Goal: Share content: Share content

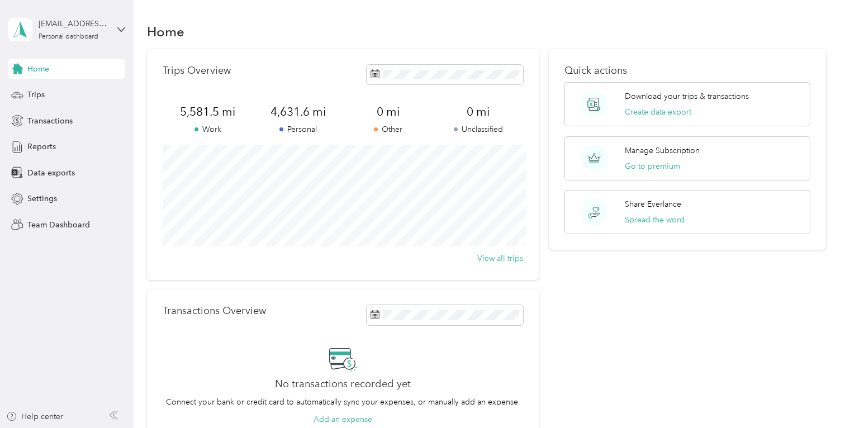
click at [343, 23] on div "Home" at bounding box center [486, 31] width 678 height 23
click at [47, 95] on div "Trips" at bounding box center [66, 95] width 117 height 20
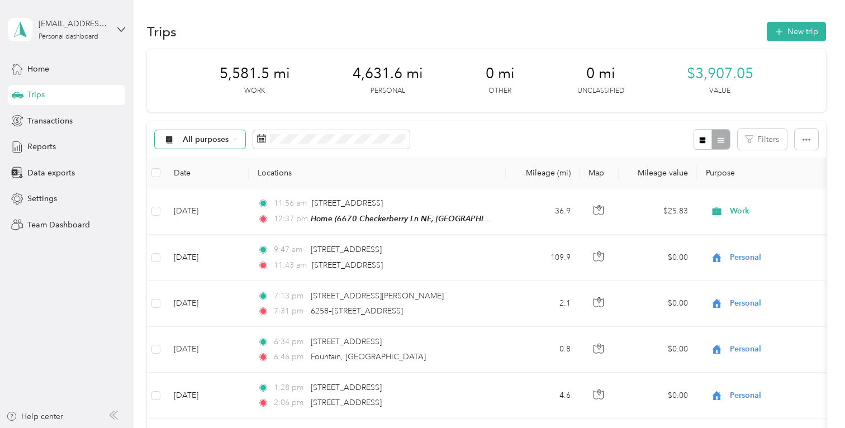
click at [236, 138] on icon at bounding box center [235, 139] width 4 height 4
click at [199, 204] on li "Work" at bounding box center [199, 199] width 89 height 20
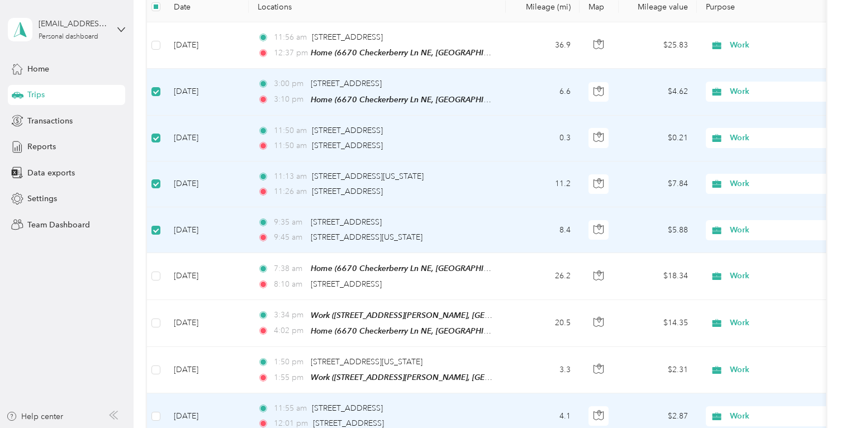
scroll to position [199, 0]
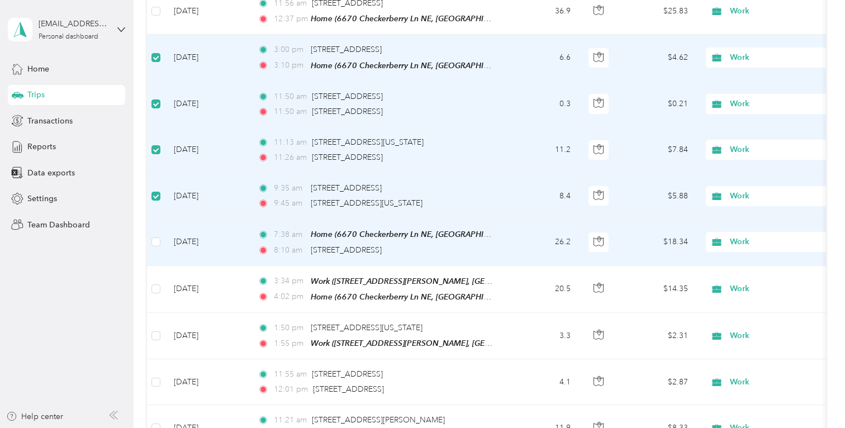
click at [162, 240] on td at bounding box center [156, 242] width 18 height 46
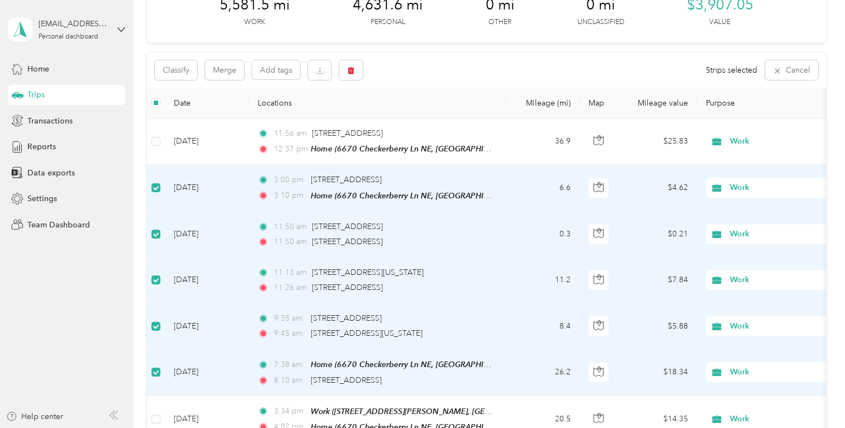
scroll to position [69, 0]
click at [228, 67] on button "Merge" at bounding box center [224, 70] width 39 height 20
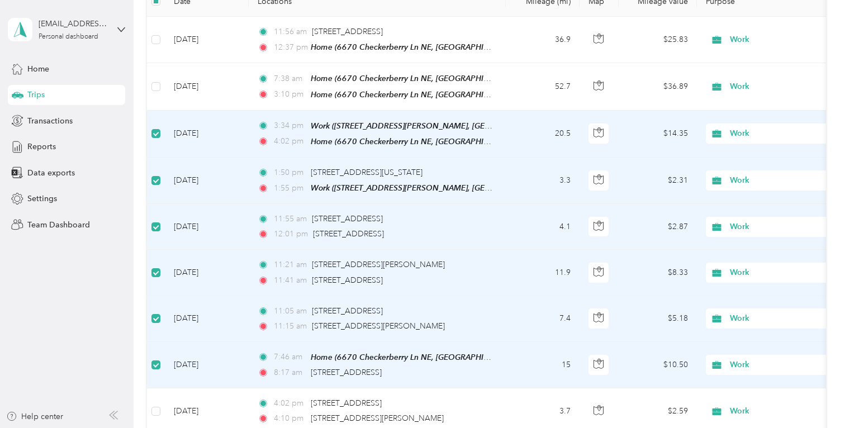
scroll to position [0, 0]
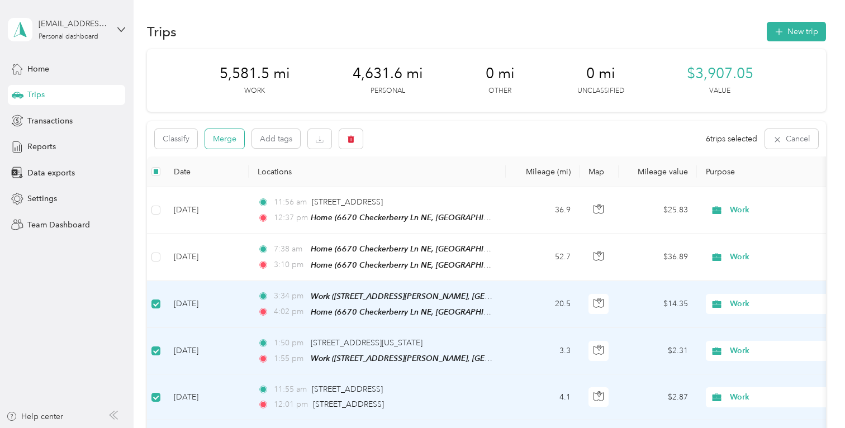
click at [230, 137] on button "Merge" at bounding box center [224, 139] width 39 height 20
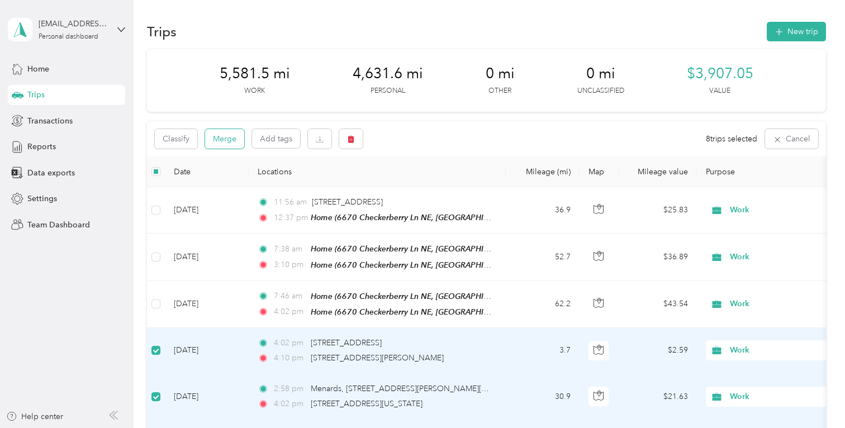
click at [224, 132] on button "Merge" at bounding box center [224, 139] width 39 height 20
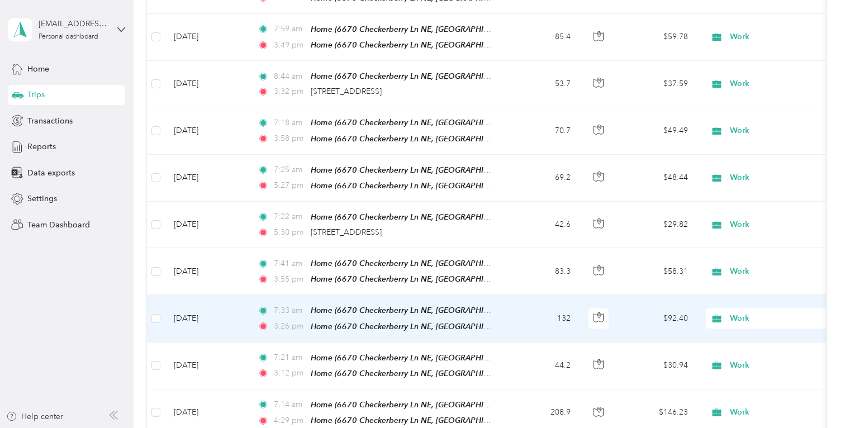
scroll to position [474, 0]
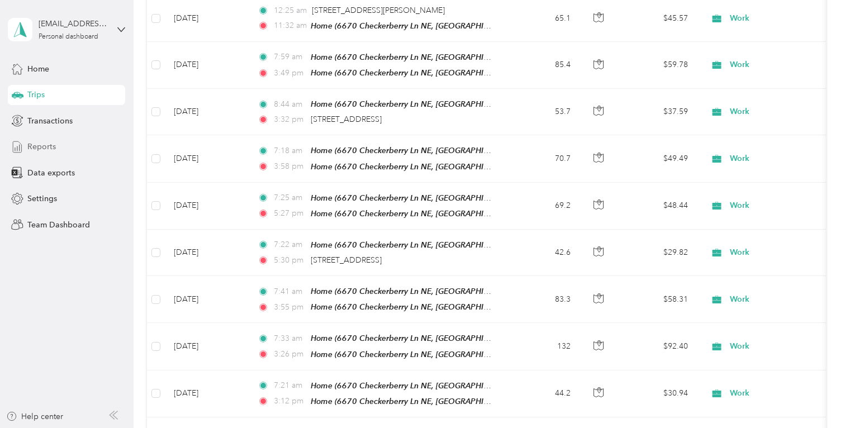
click at [39, 147] on span "Reports" at bounding box center [41, 147] width 28 height 12
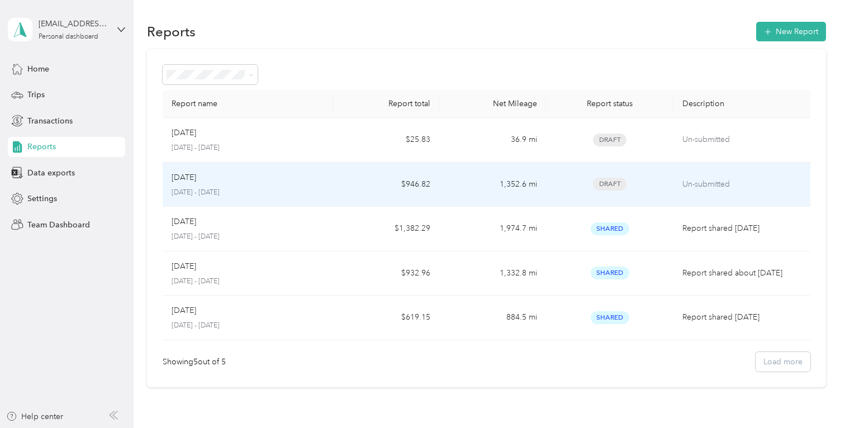
click at [191, 178] on p "[DATE]" at bounding box center [184, 178] width 25 height 12
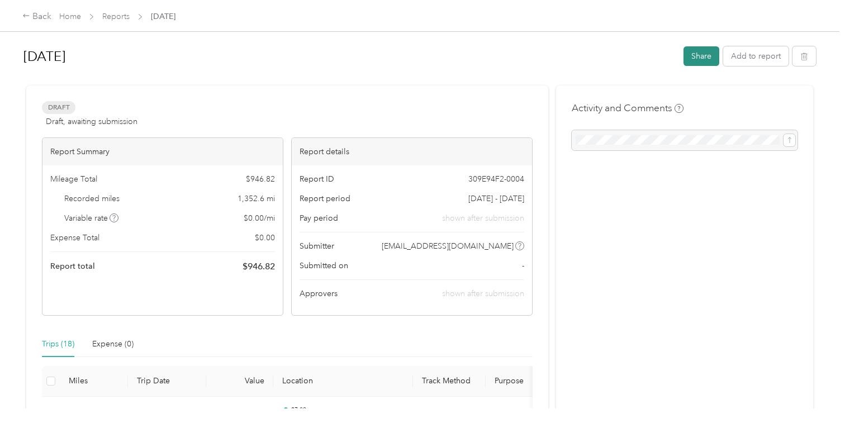
click at [707, 58] on button "Share" at bounding box center [701, 56] width 36 height 20
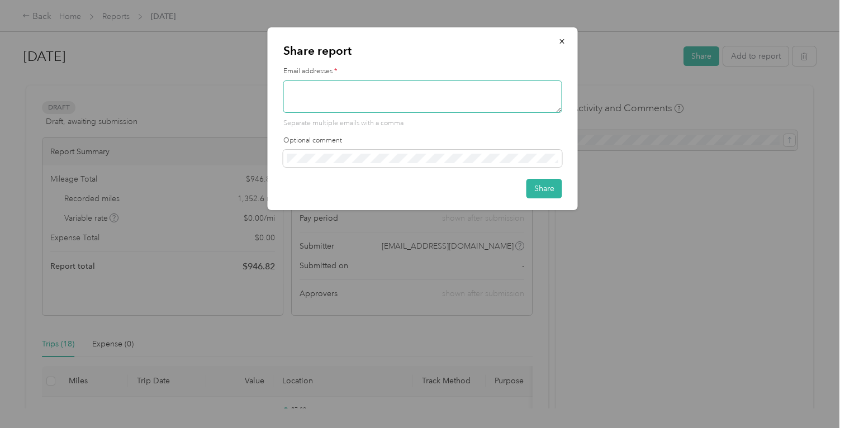
click at [400, 108] on textarea at bounding box center [422, 96] width 279 height 32
paste textarea "[EMAIL_ADDRESS][DOMAIN_NAME]"
type textarea "[EMAIL_ADDRESS][DOMAIN_NAME]"
click at [551, 190] on button "Share" at bounding box center [544, 189] width 36 height 20
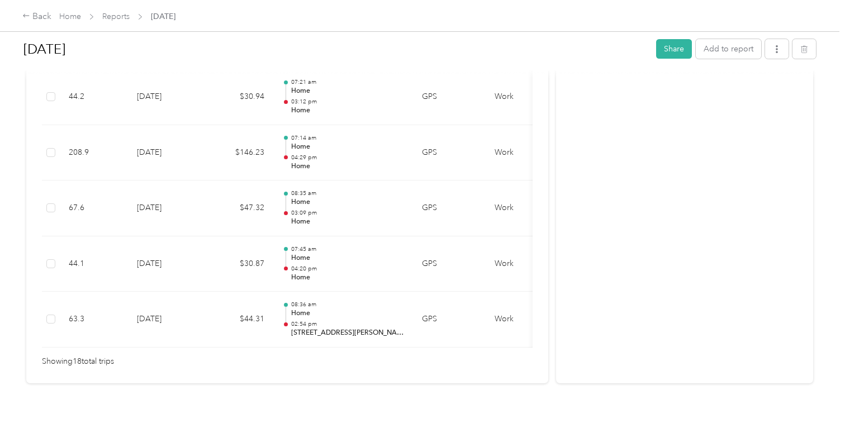
scroll to position [1063, 0]
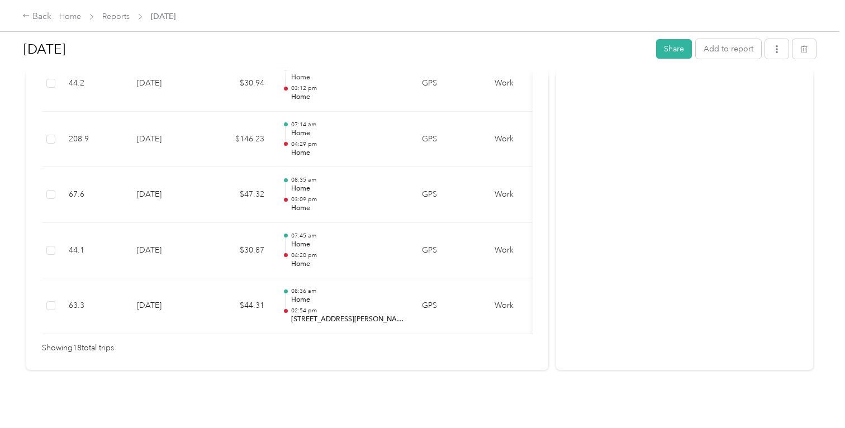
click at [675, 59] on div "[DATE] Share Add to report" at bounding box center [419, 51] width 792 height 33
click at [680, 47] on button "Share" at bounding box center [674, 49] width 36 height 20
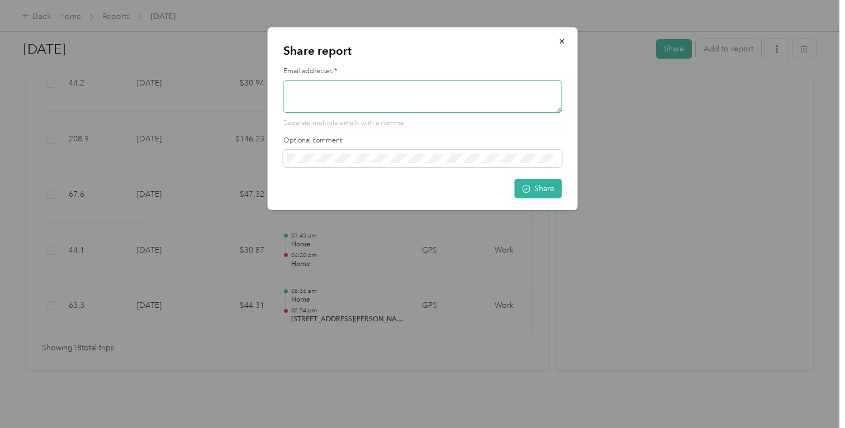
click at [496, 91] on textarea at bounding box center [422, 96] width 279 height 32
paste textarea "[EMAIL_ADDRESS][DOMAIN_NAME]"
type textarea "[EMAIL_ADDRESS][DOMAIN_NAME]"
click at [533, 189] on button "Share" at bounding box center [538, 189] width 47 height 20
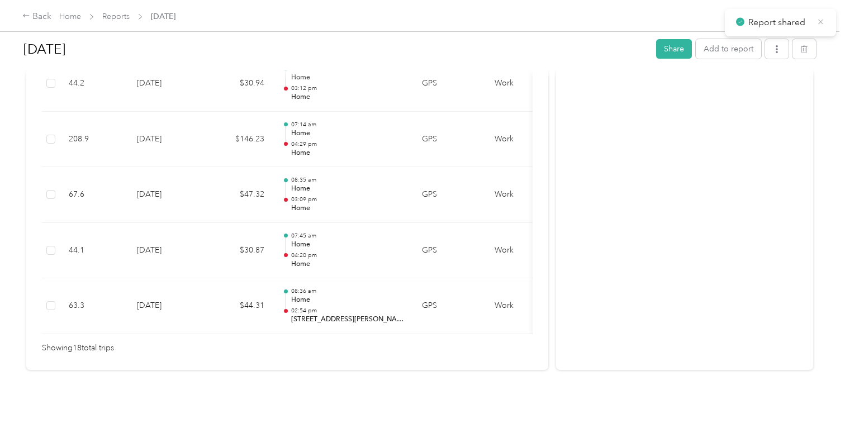
click at [820, 22] on icon at bounding box center [820, 21] width 5 height 5
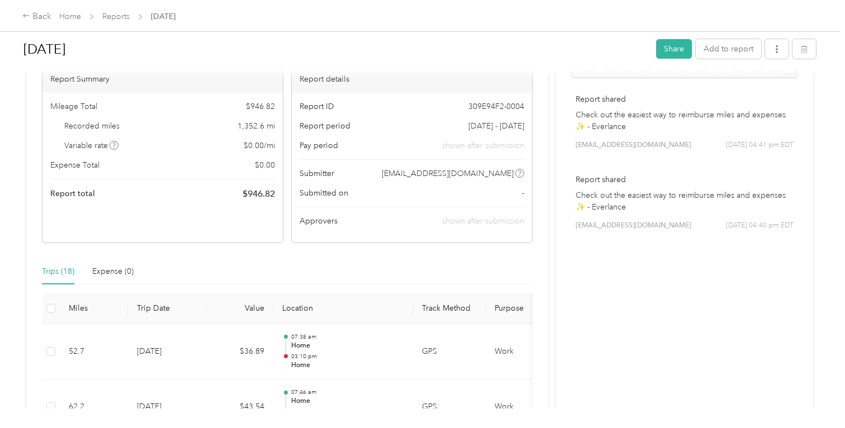
scroll to position [0, 0]
